Goal: Transaction & Acquisition: Obtain resource

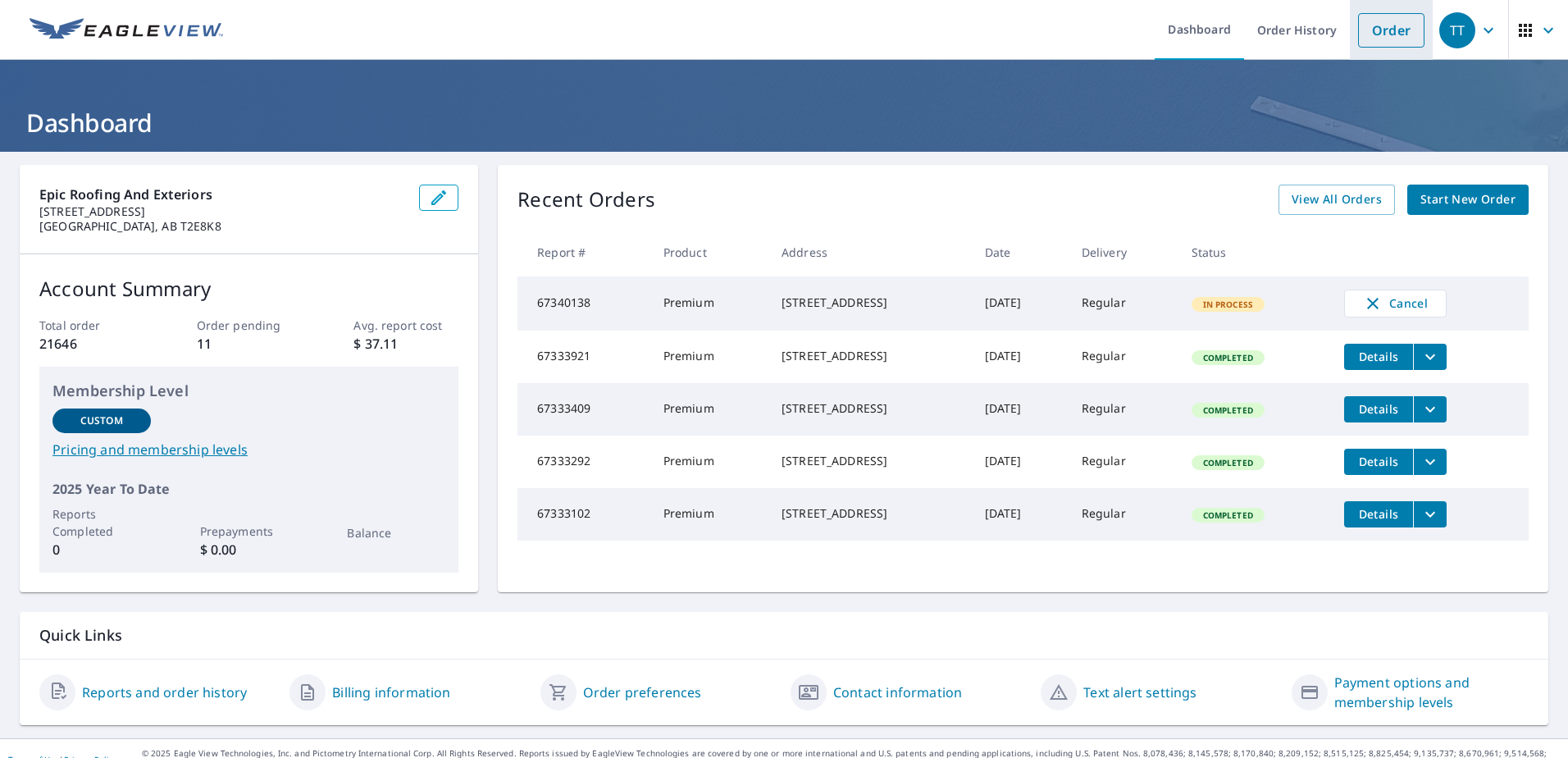
click at [1379, 33] on link "Order" at bounding box center [1391, 30] width 66 height 34
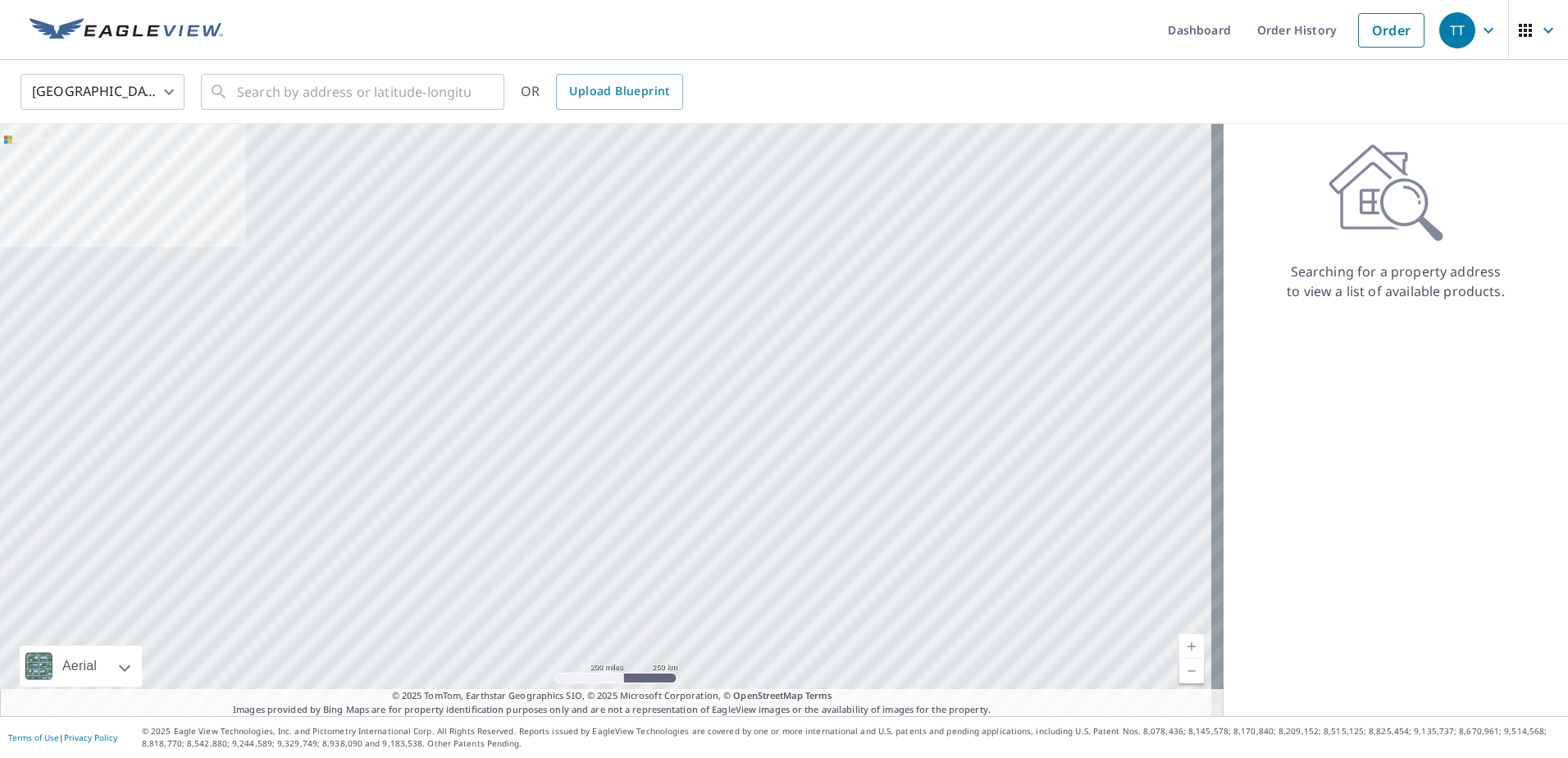
click at [142, 91] on body "TT TT Dashboard Order History Order TT United States US ​ ​ OR Upload Blueprint…" at bounding box center [784, 379] width 1568 height 758
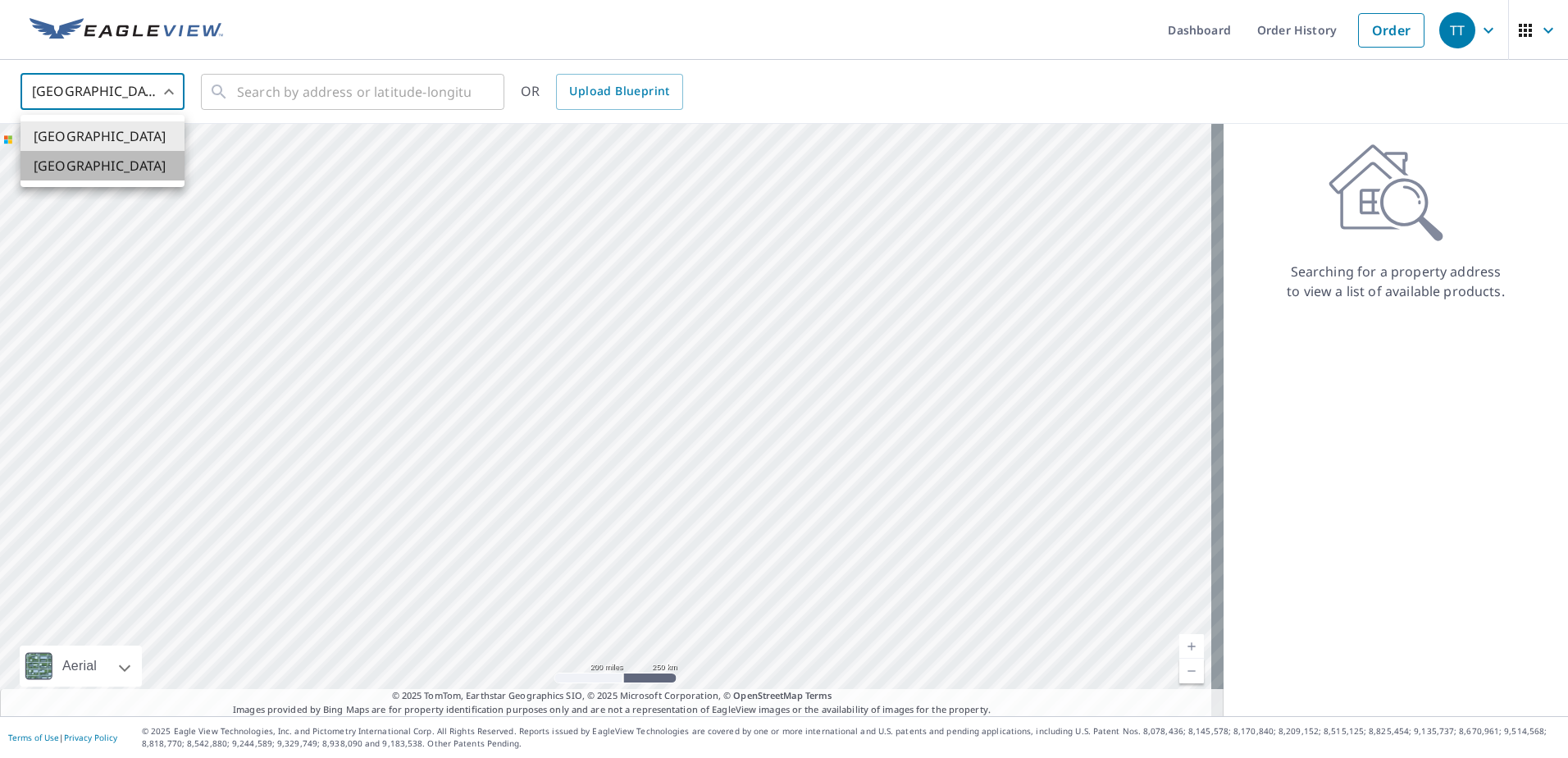
click at [77, 167] on li "[GEOGRAPHIC_DATA]" at bounding box center [103, 166] width 164 height 29
type input "CA"
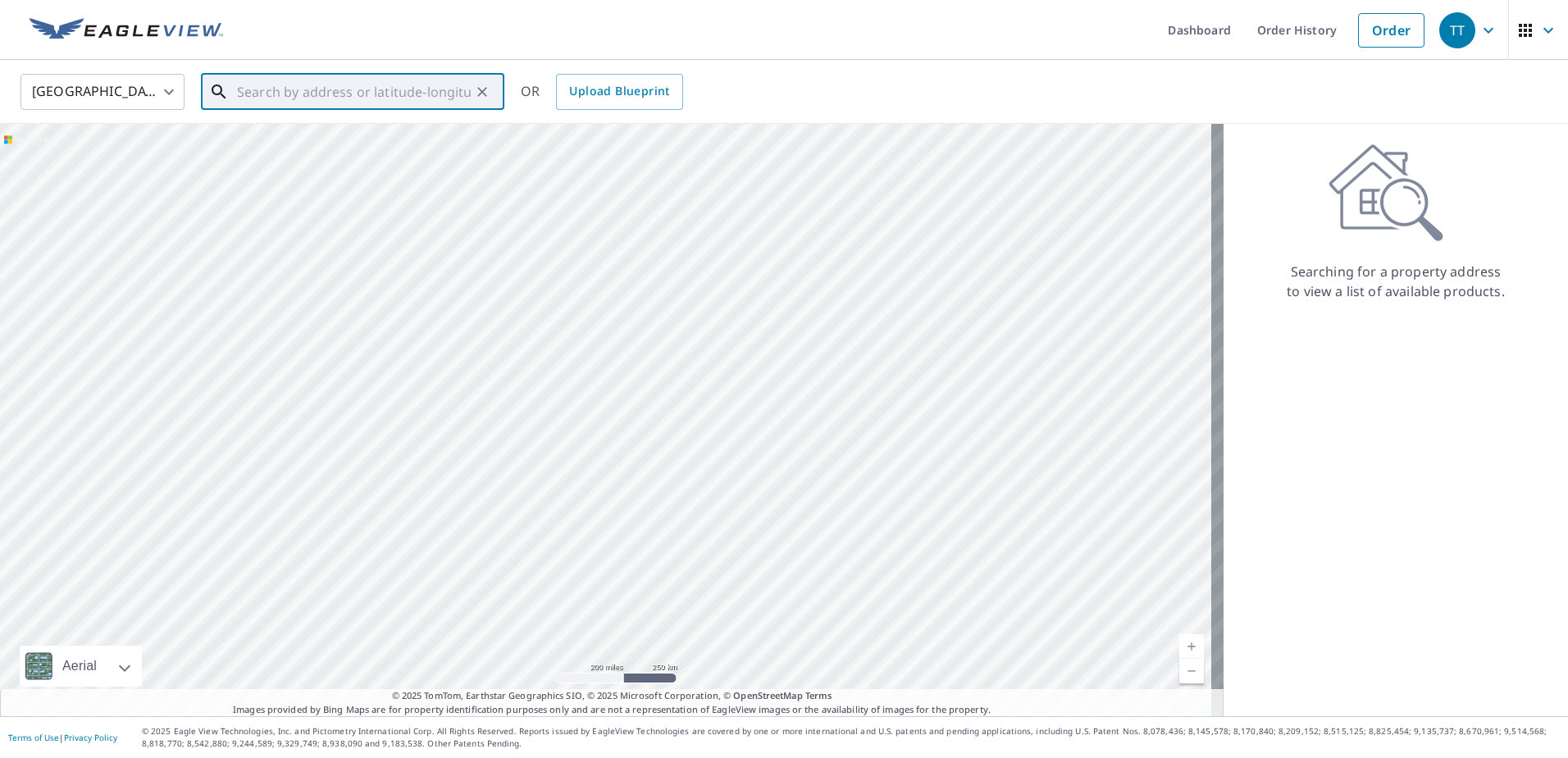
click at [280, 96] on input "text" at bounding box center [353, 91] width 234 height 46
click at [335, 145] on span "[STREET_ADDRESS]" at bounding box center [362, 139] width 258 height 20
type input "[STREET_ADDRESS]"
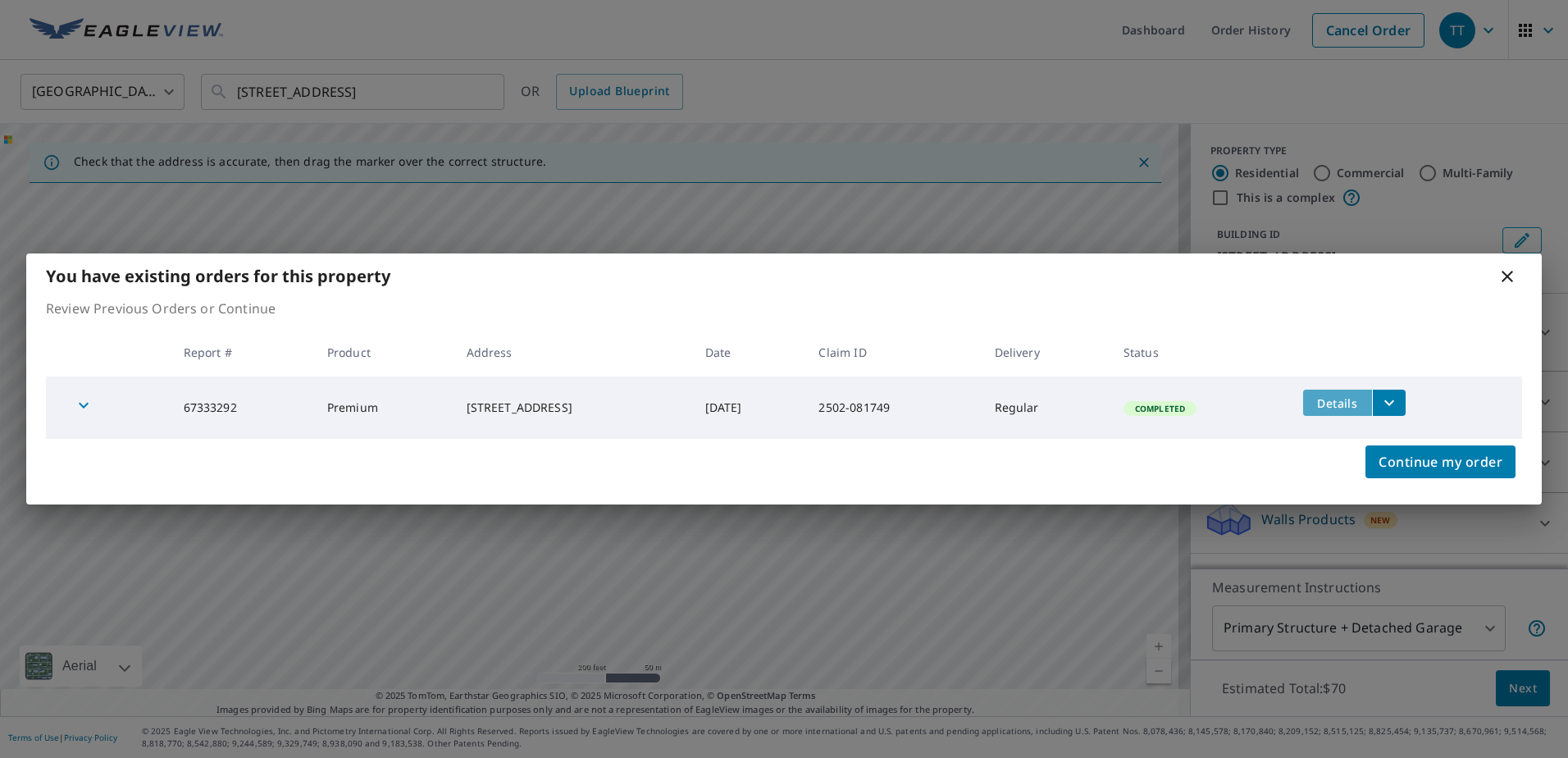
click at [1362, 402] on span "Details" at bounding box center [1337, 404] width 49 height 16
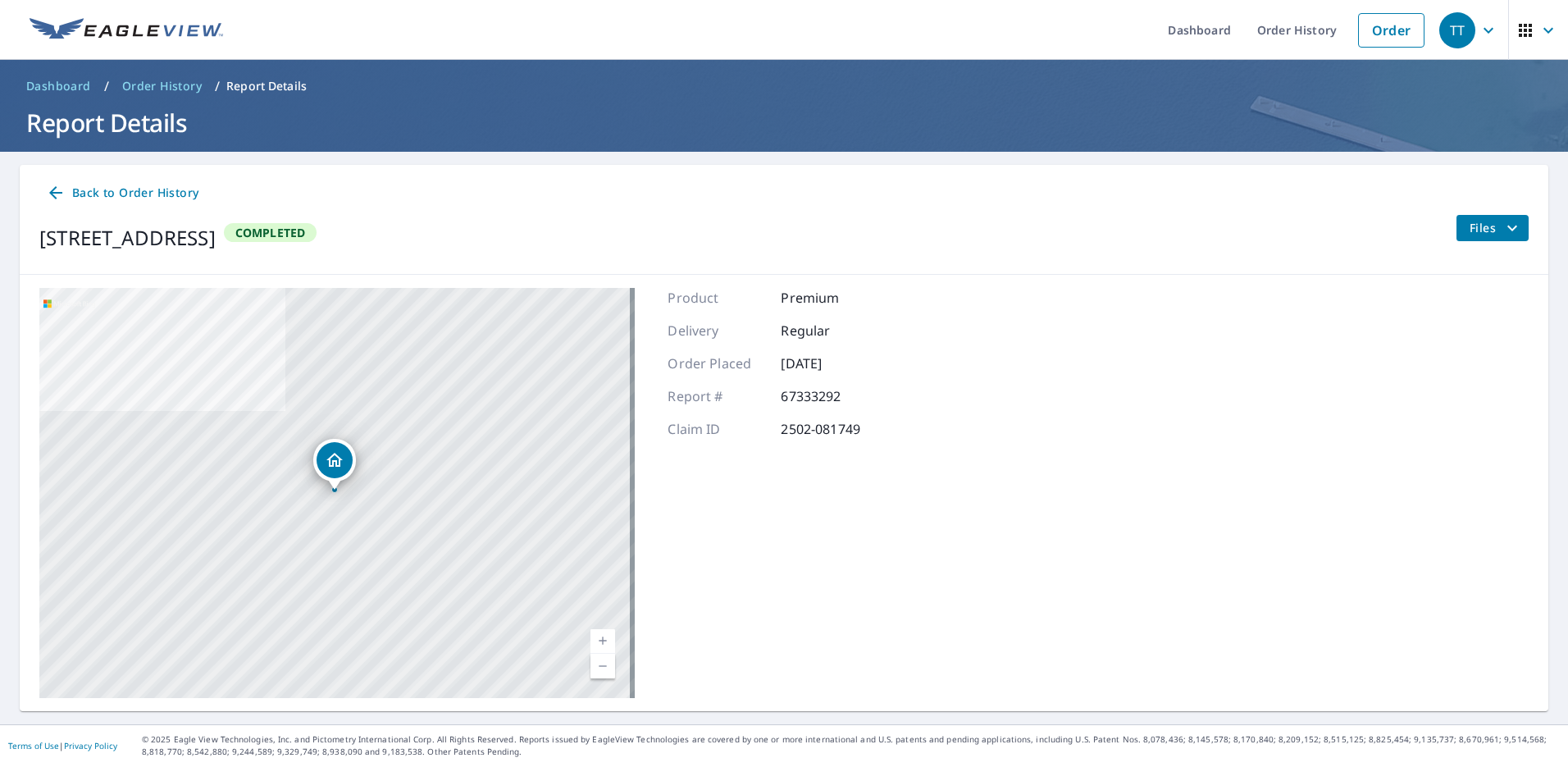
click at [1474, 225] on span "Files" at bounding box center [1496, 228] width 53 height 20
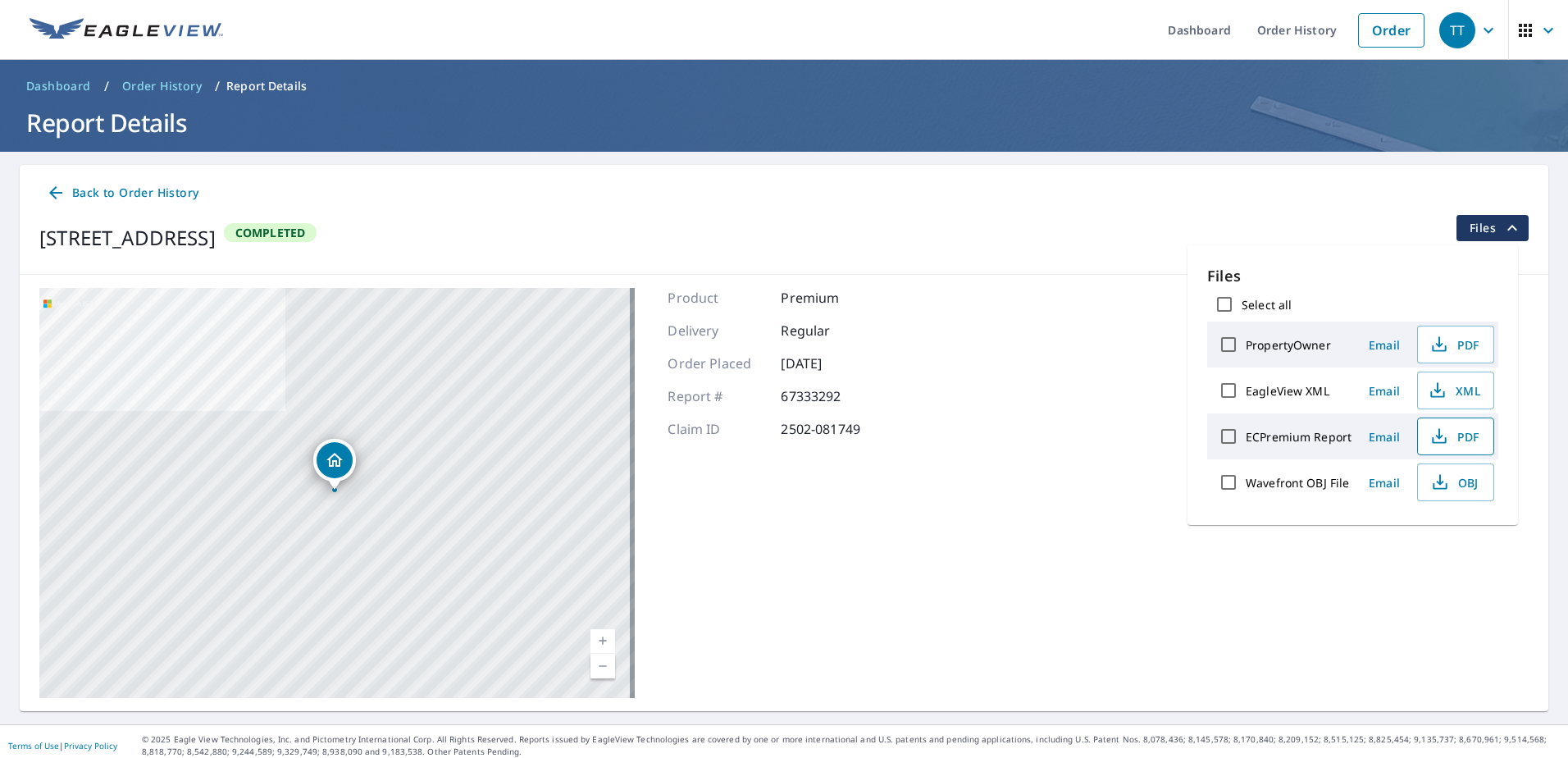
click at [1445, 435] on icon "button" at bounding box center [1439, 436] width 20 height 20
